Goal: Transaction & Acquisition: Purchase product/service

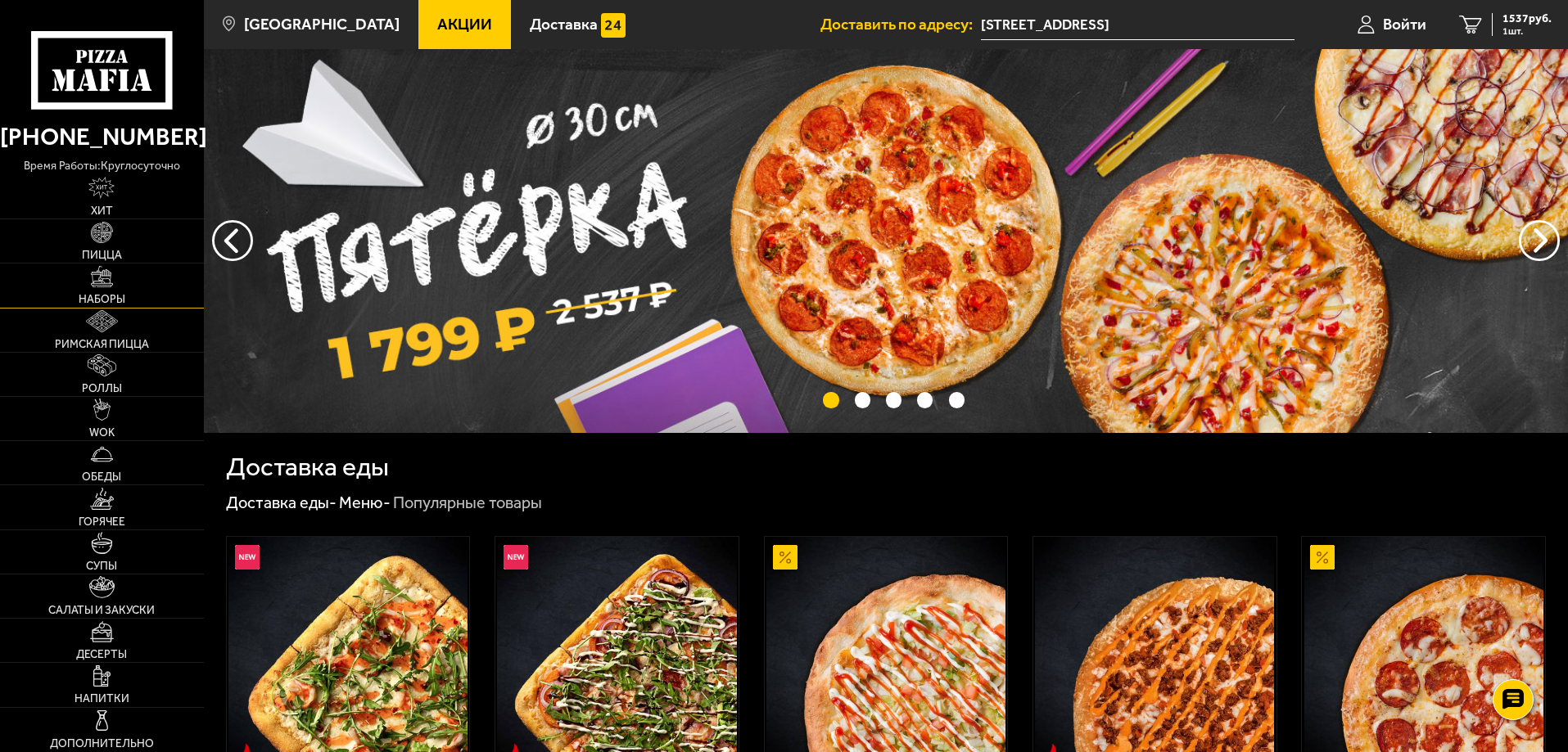
click at [125, 290] on link "Наборы" at bounding box center [101, 285] width 204 height 43
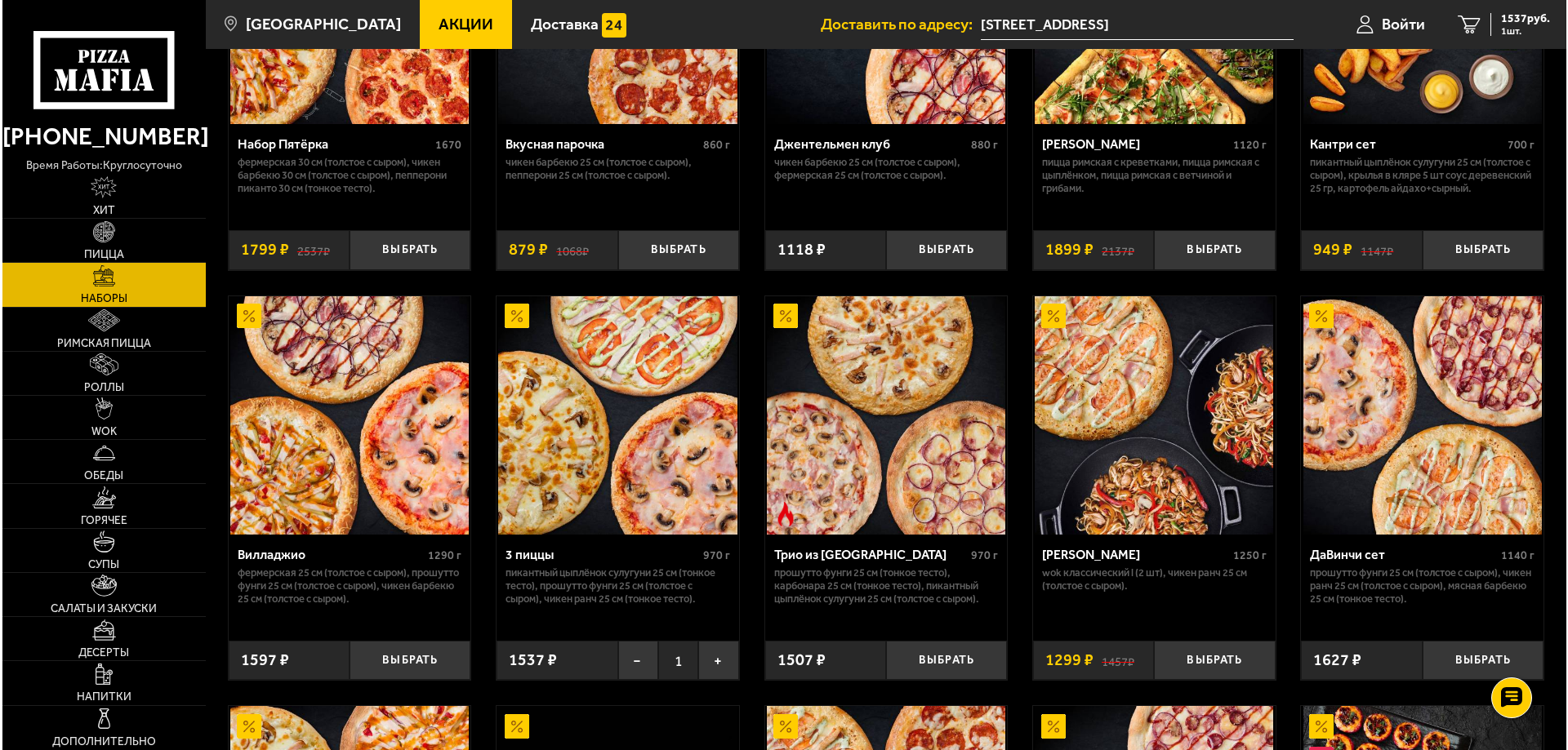
scroll to position [327, 0]
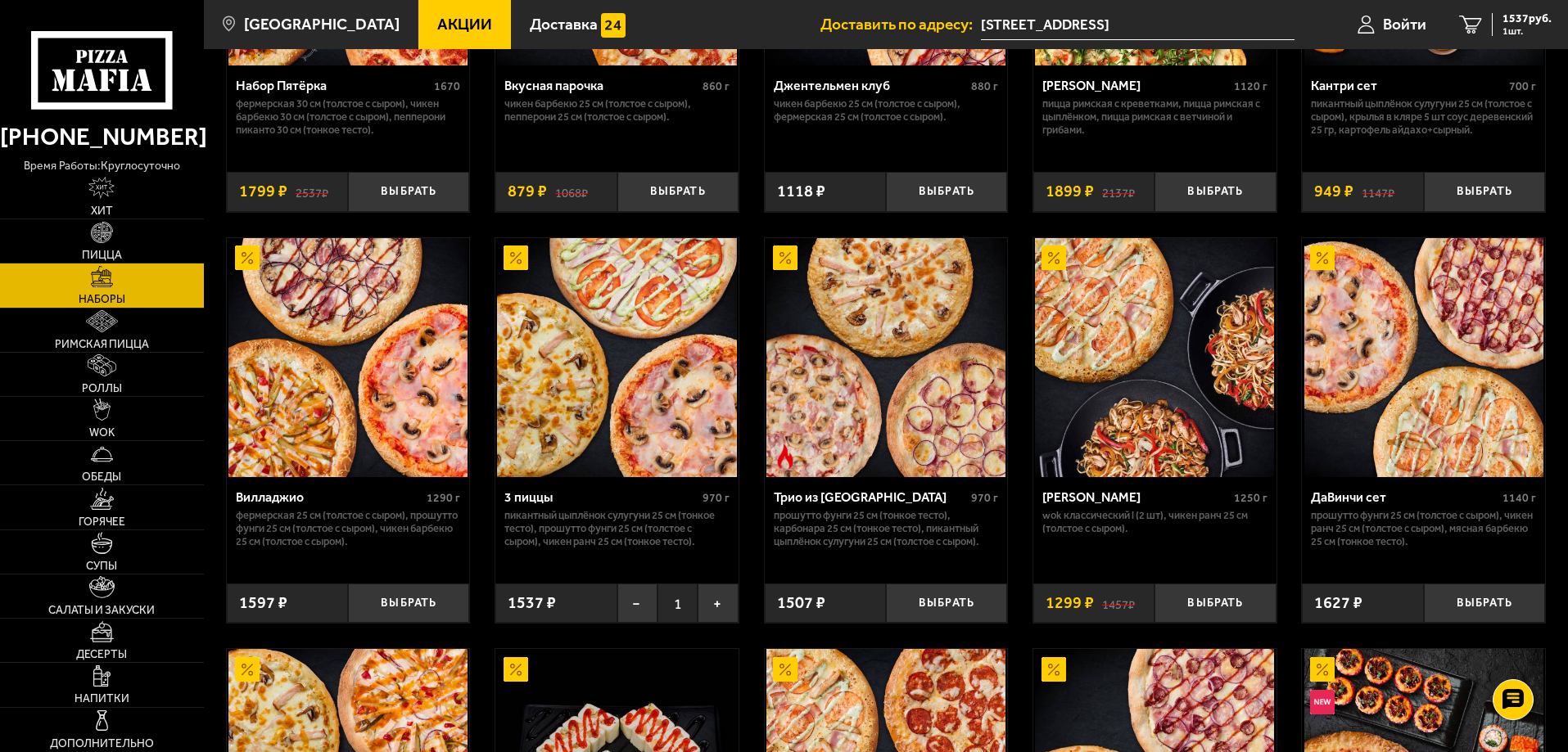
click at [916, 385] on img at bounding box center [886, 358] width 239 height 239
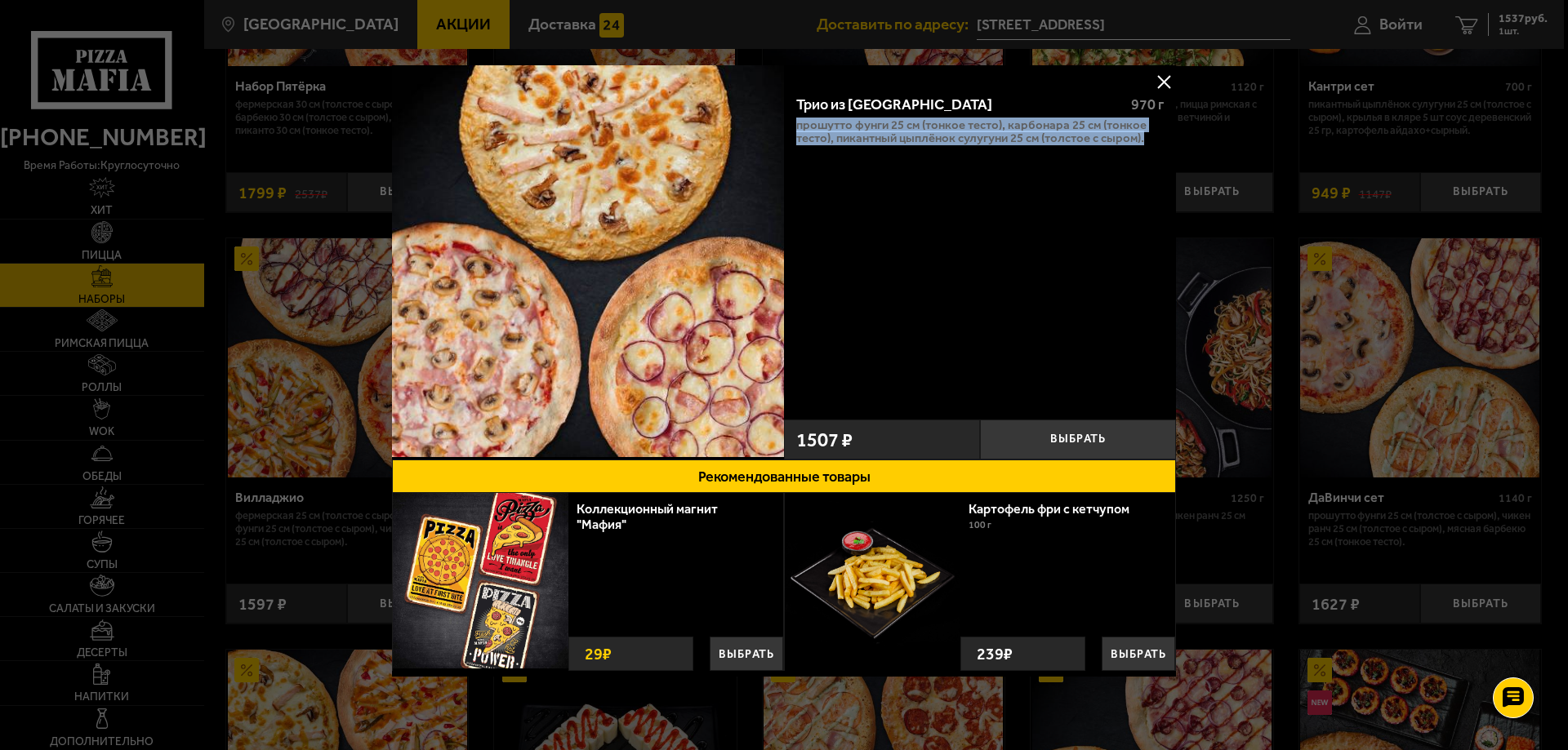
drag, startPoint x: 1147, startPoint y: 146, endPoint x: 795, endPoint y: 124, distance: 352.7
click at [795, 124] on div "Трио из [GEOGRAPHIC_DATA] 970 г Прошутто Фунги 25 см (тонкое тесто), Карбонара …" at bounding box center [979, 246] width 392 height 330
copy p "Прошутто Фунги 25 см (тонкое тесто), Карбонара 25 см (тонкое тесто), Пикантный …"
